Goal: Information Seeking & Learning: Learn about a topic

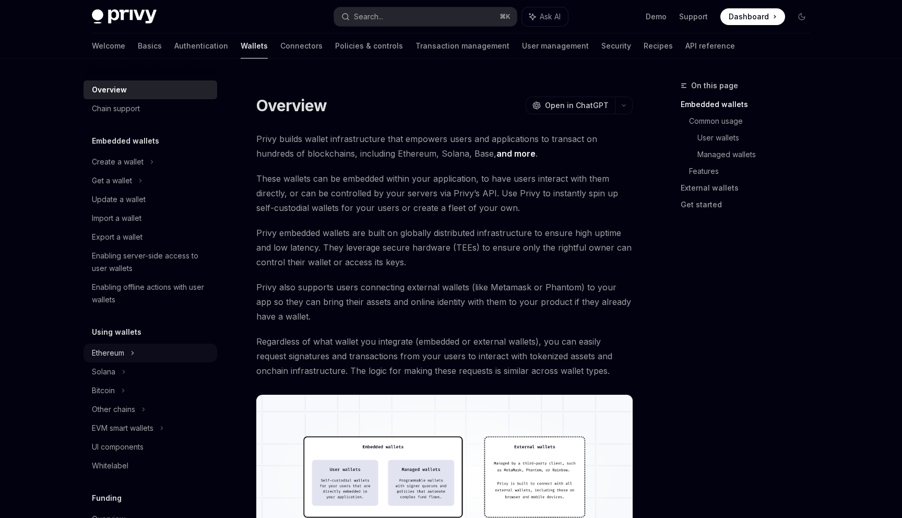
click at [121, 168] on div "Ethereum" at bounding box center [118, 162] width 52 height 13
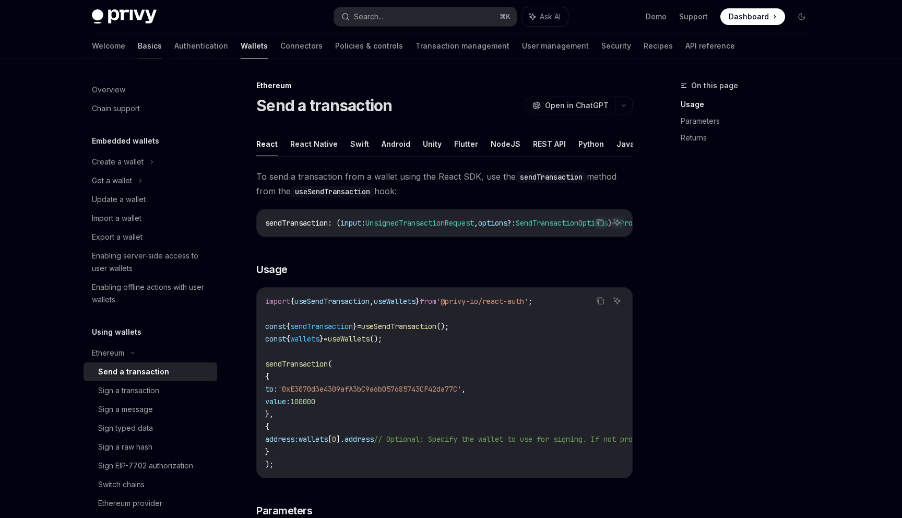
click at [138, 41] on link "Basics" at bounding box center [150, 45] width 24 height 25
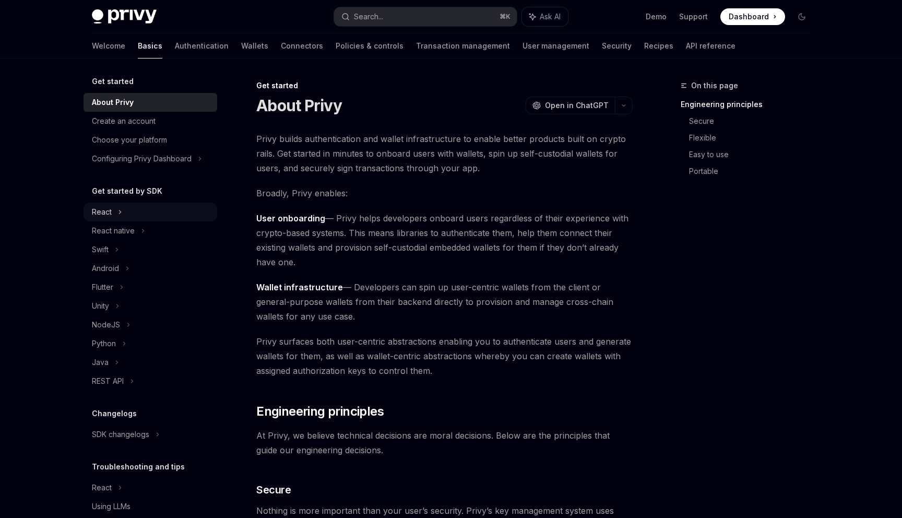
click at [125, 211] on div "React" at bounding box center [151, 212] width 134 height 19
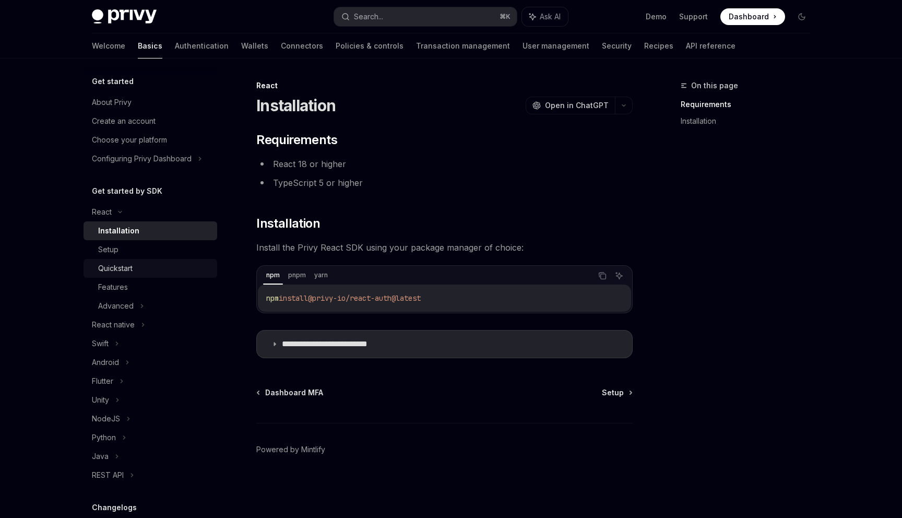
click at [125, 267] on div "Quickstart" at bounding box center [115, 268] width 34 height 13
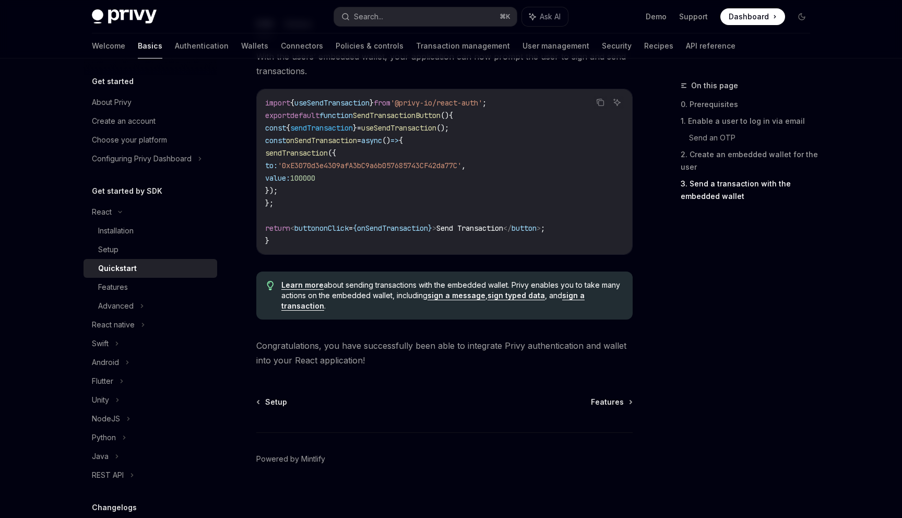
scroll to position [997, 0]
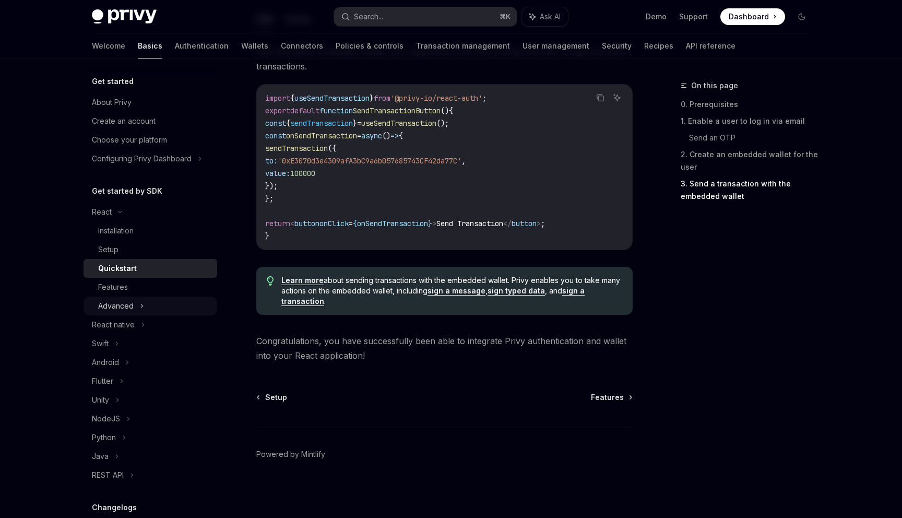
click at [137, 309] on div "Advanced" at bounding box center [151, 306] width 134 height 19
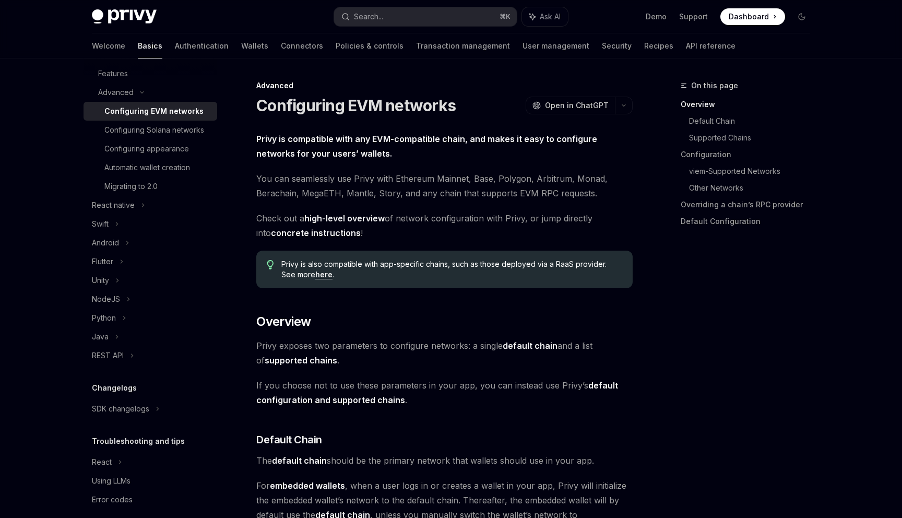
scroll to position [226, 0]
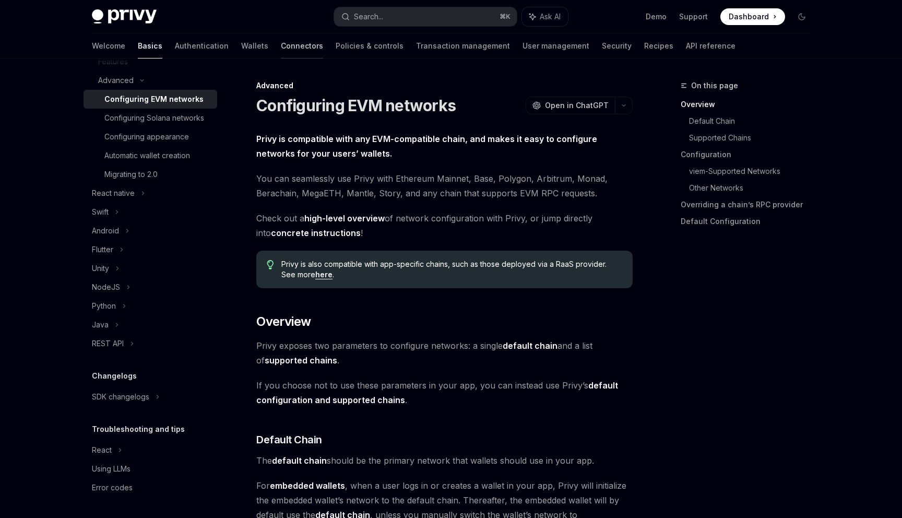
click at [281, 48] on link "Connectors" at bounding box center [302, 45] width 42 height 25
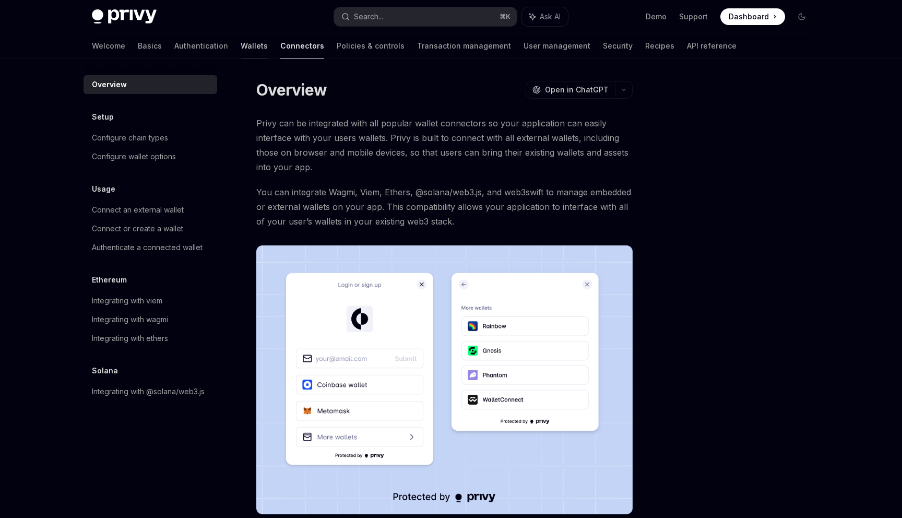
click at [241, 50] on link "Wallets" at bounding box center [254, 45] width 27 height 25
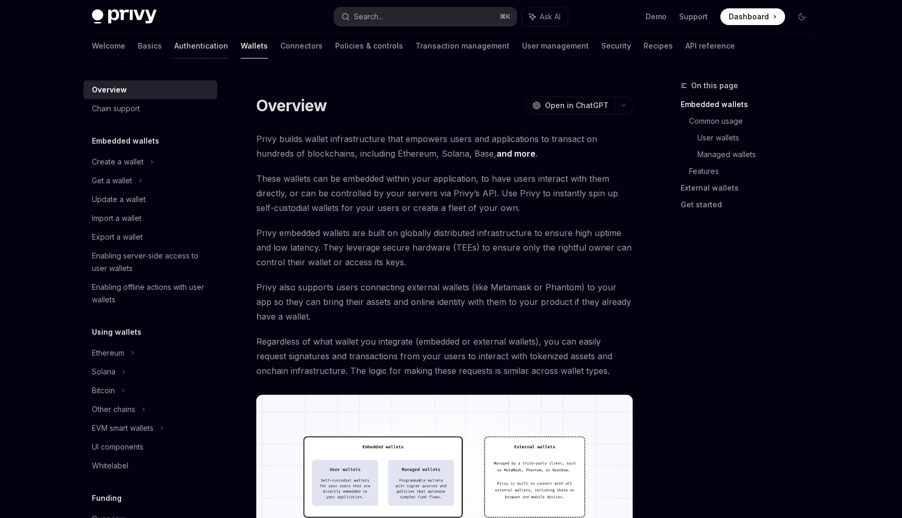
click at [174, 43] on link "Authentication" at bounding box center [201, 45] width 54 height 25
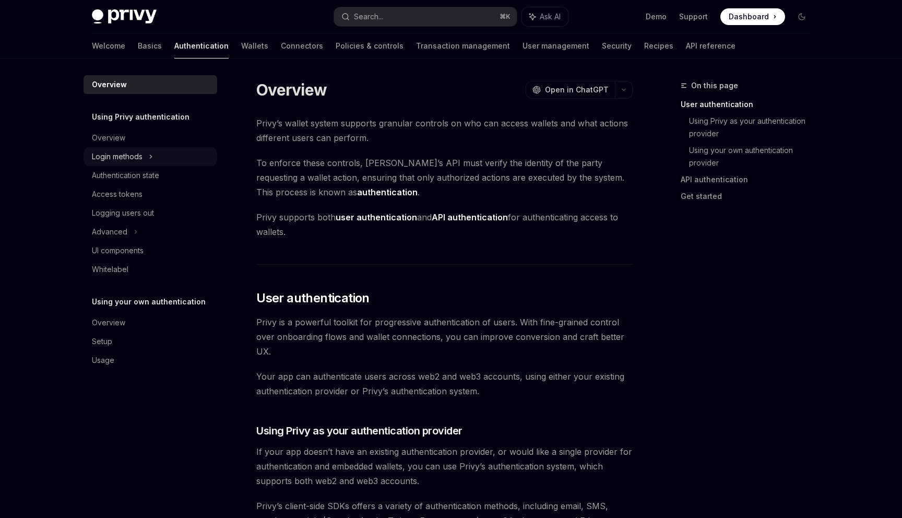
click at [126, 158] on div "Login methods" at bounding box center [117, 156] width 51 height 13
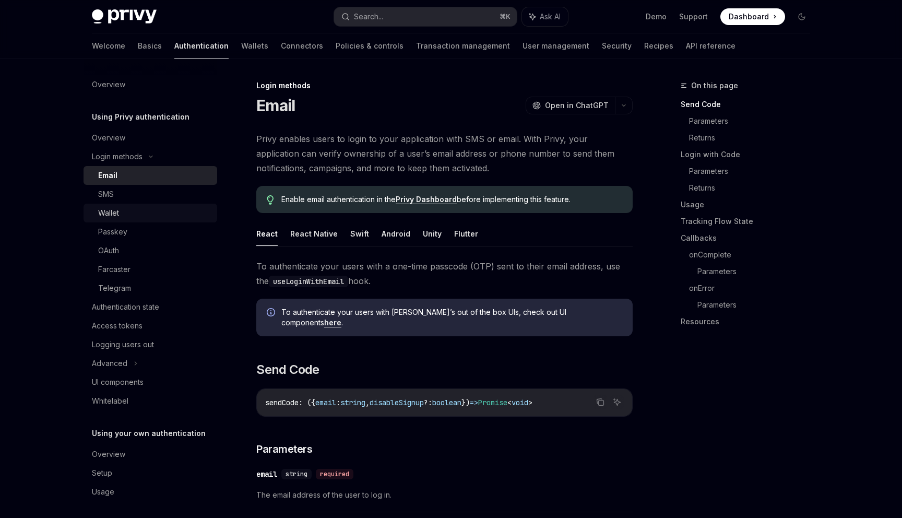
click at [117, 217] on div "Wallet" at bounding box center [108, 213] width 21 height 13
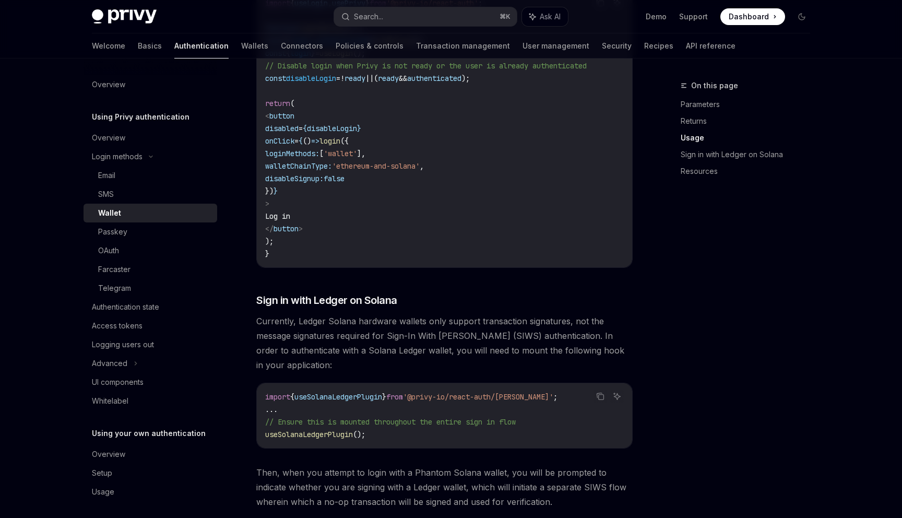
scroll to position [694, 0]
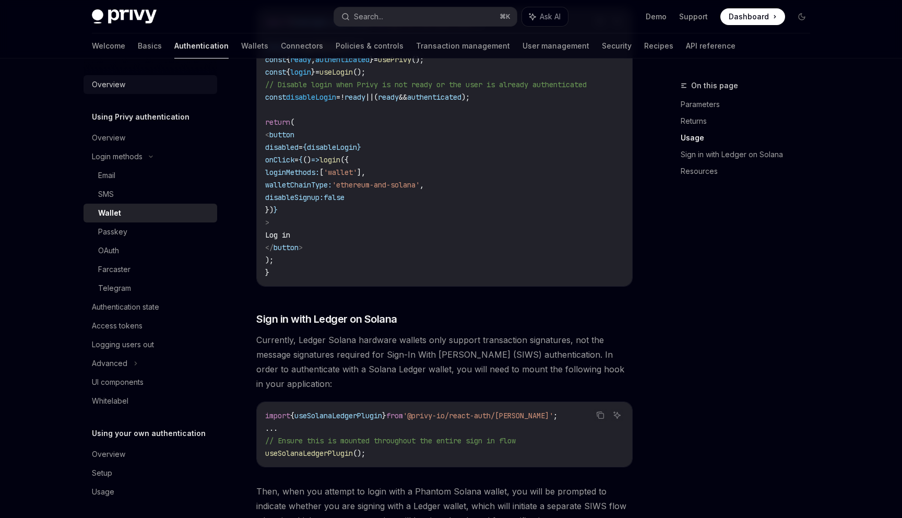
click at [119, 79] on div "Overview" at bounding box center [108, 84] width 33 height 13
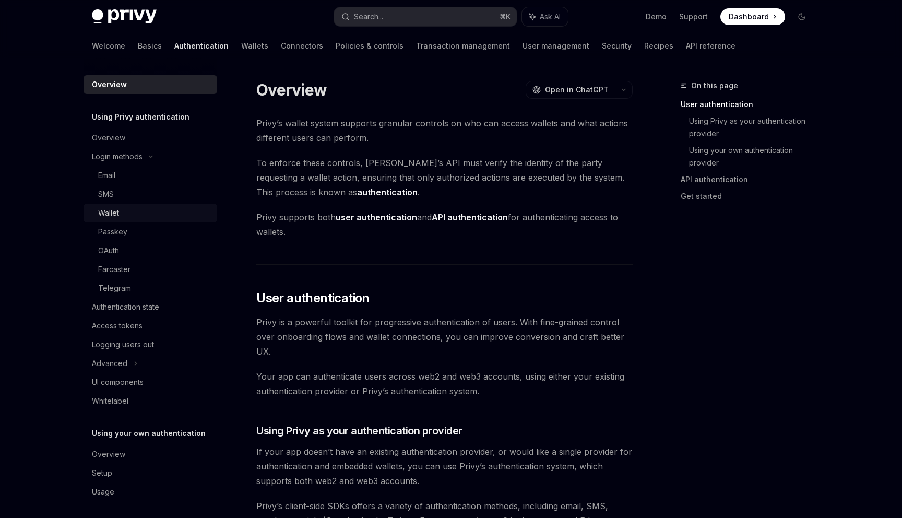
click at [123, 214] on div "Wallet" at bounding box center [154, 213] width 113 height 13
type textarea "*"
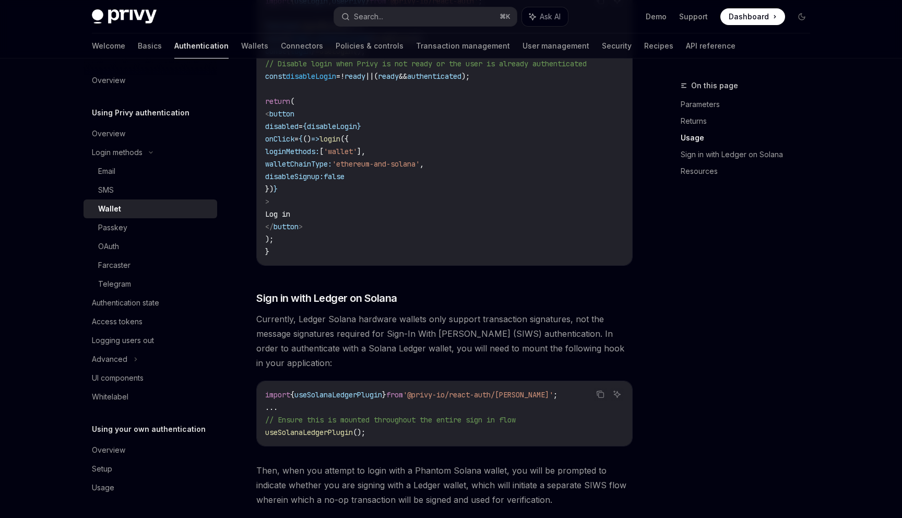
scroll to position [715, 0]
